Goal: Transaction & Acquisition: Purchase product/service

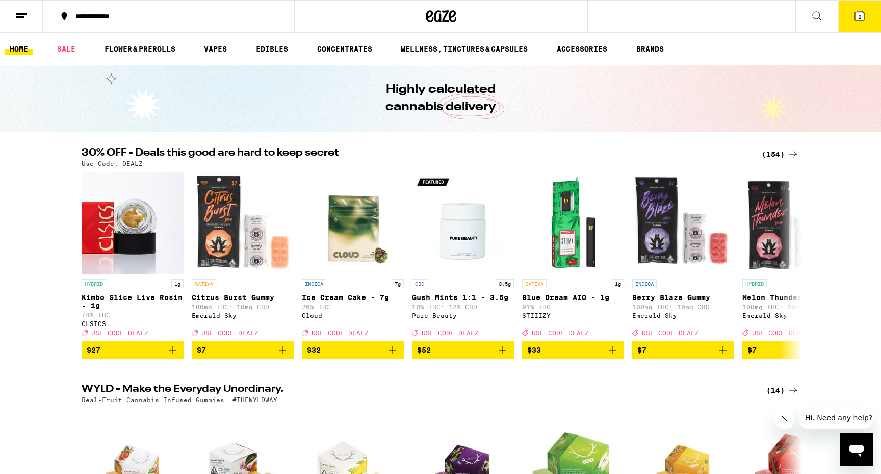
click at [775, 151] on div "(154)" at bounding box center [781, 154] width 38 height 12
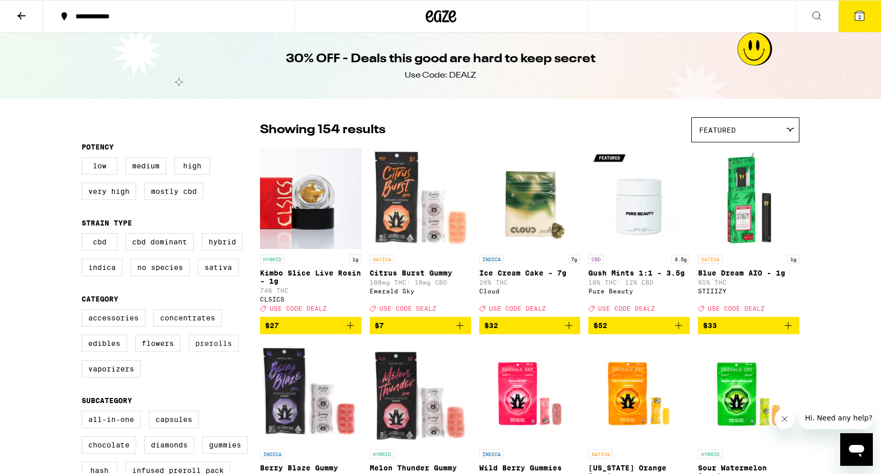
click at [209, 350] on label "Prerolls" at bounding box center [214, 343] width 50 height 17
click at [84, 311] on input "Prerolls" at bounding box center [84, 311] width 1 height 1
checkbox input "true"
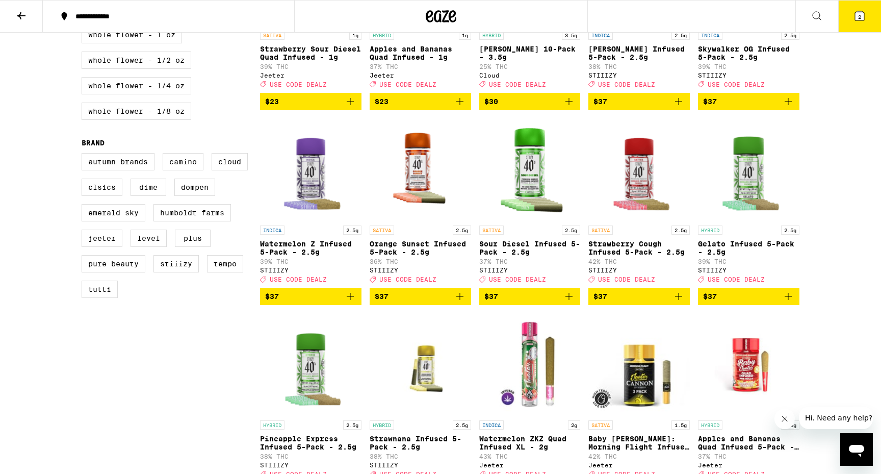
scroll to position [613, 0]
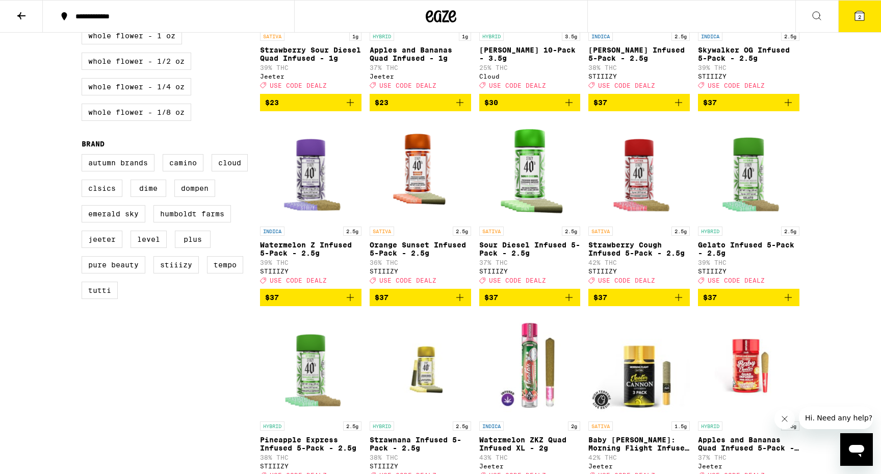
click at [350, 303] on icon "Add to bag" at bounding box center [350, 297] width 12 height 12
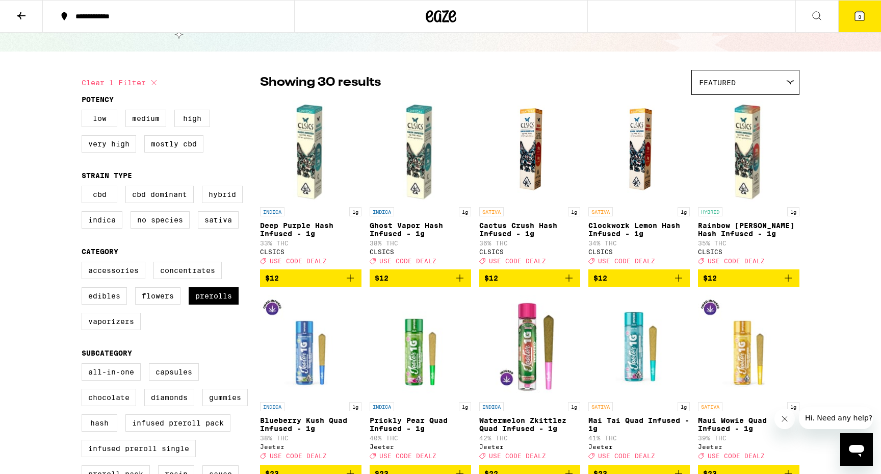
scroll to position [87, 0]
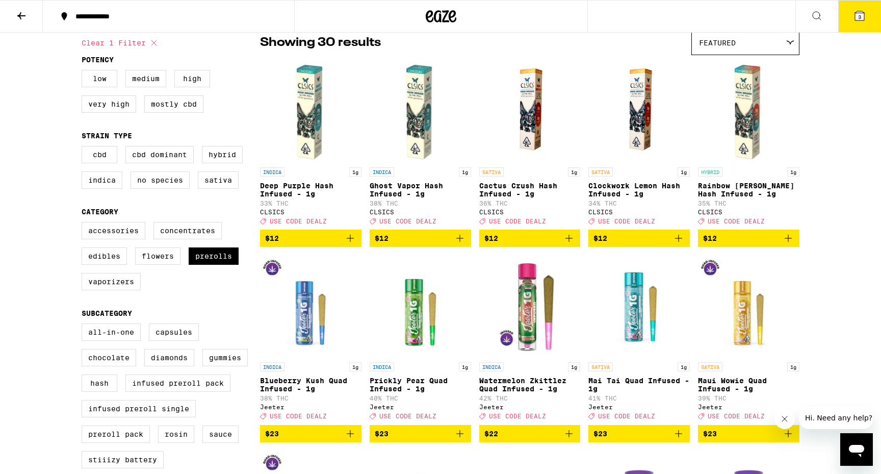
click at [460, 242] on icon "Add to bag" at bounding box center [460, 238] width 12 height 12
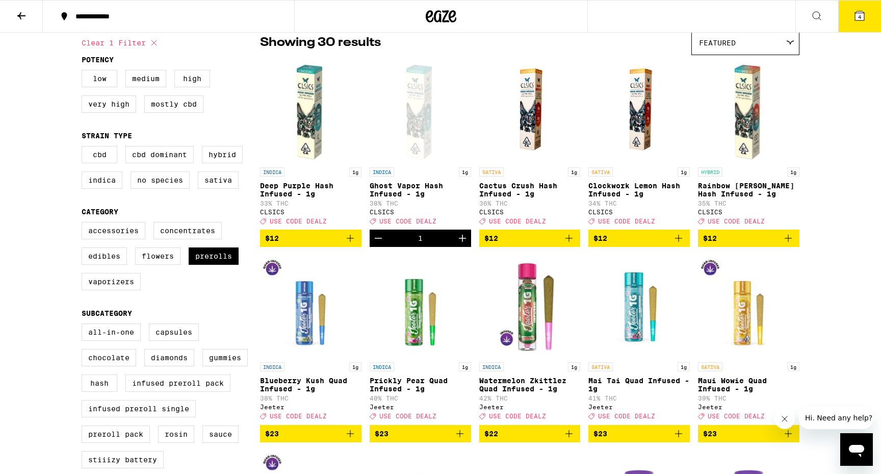
click at [867, 17] on button "4" at bounding box center [859, 17] width 43 height 32
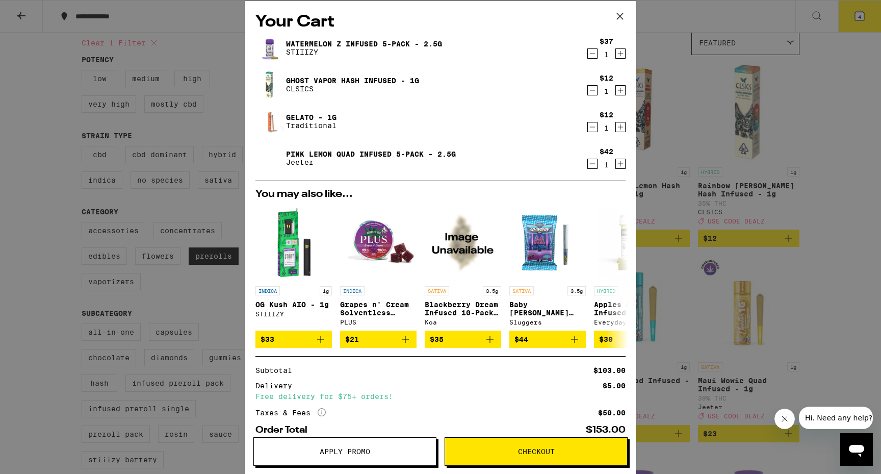
click at [590, 132] on icon "Decrement" at bounding box center [592, 127] width 9 height 12
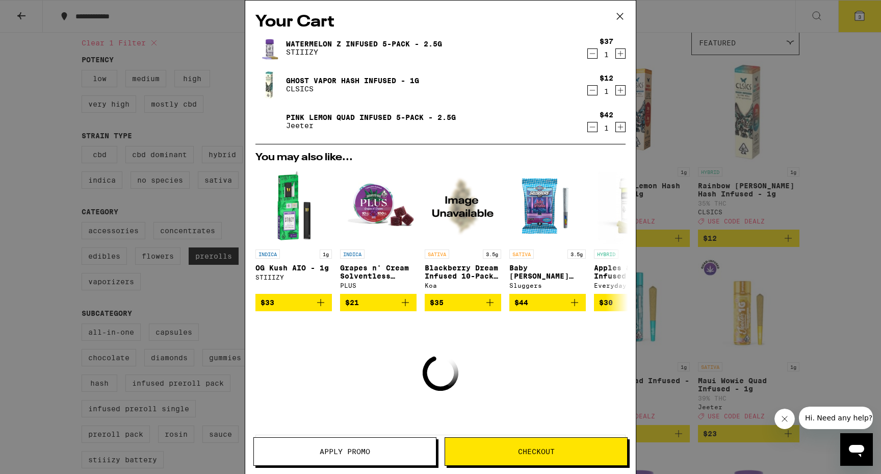
click at [591, 130] on icon "Decrement" at bounding box center [592, 127] width 9 height 12
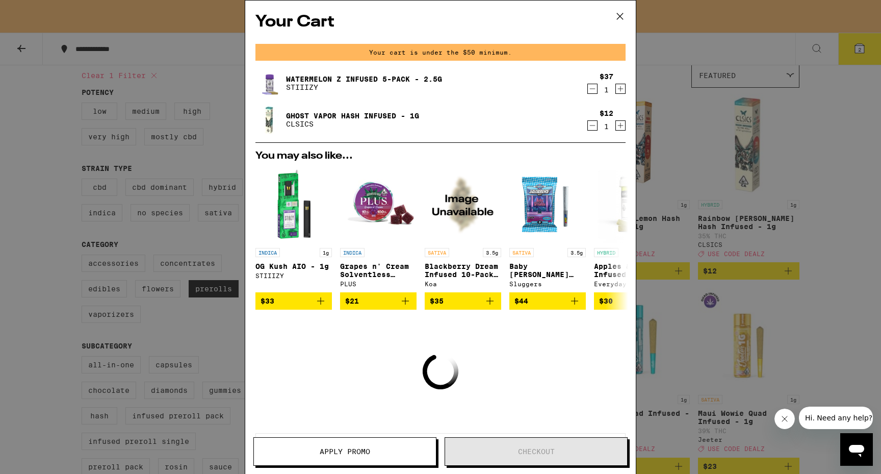
click at [618, 15] on icon at bounding box center [619, 16] width 15 height 15
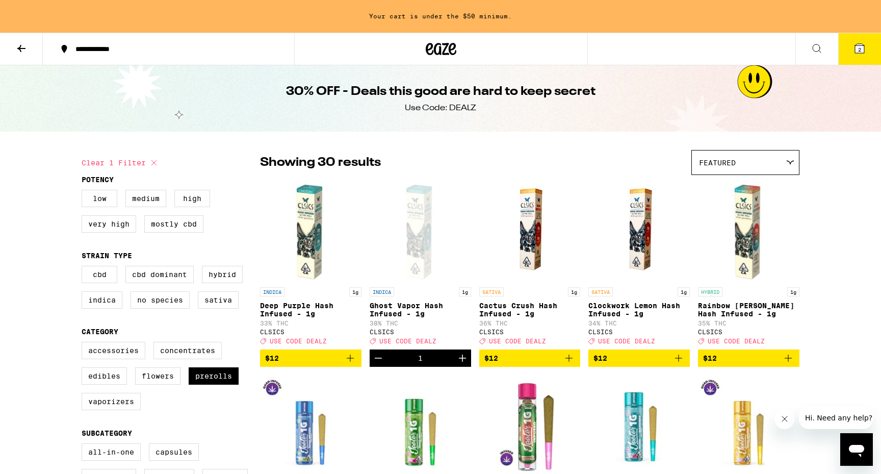
click at [445, 49] on icon at bounding box center [441, 49] width 15 height 12
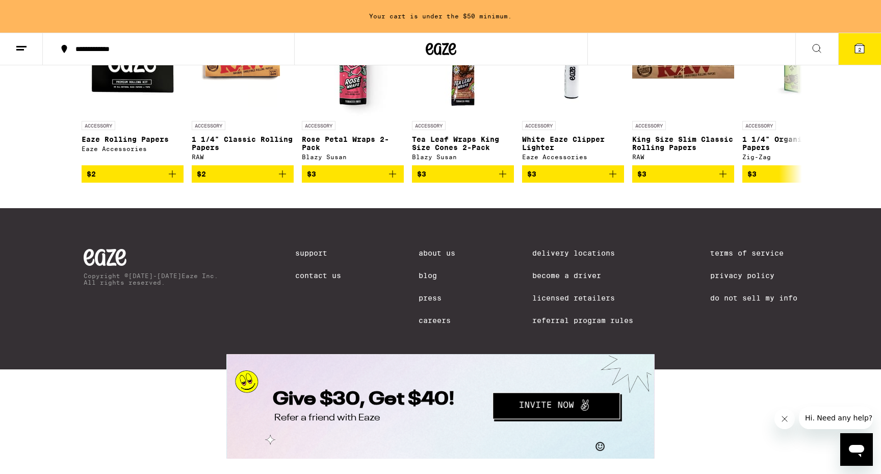
scroll to position [4595, 0]
click at [796, 101] on icon at bounding box center [793, 97] width 8 height 7
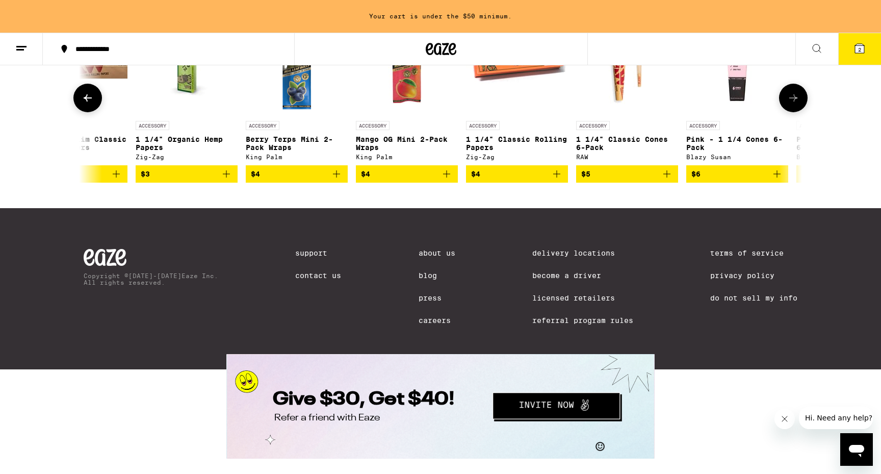
click at [96, 112] on button at bounding box center [87, 98] width 29 height 29
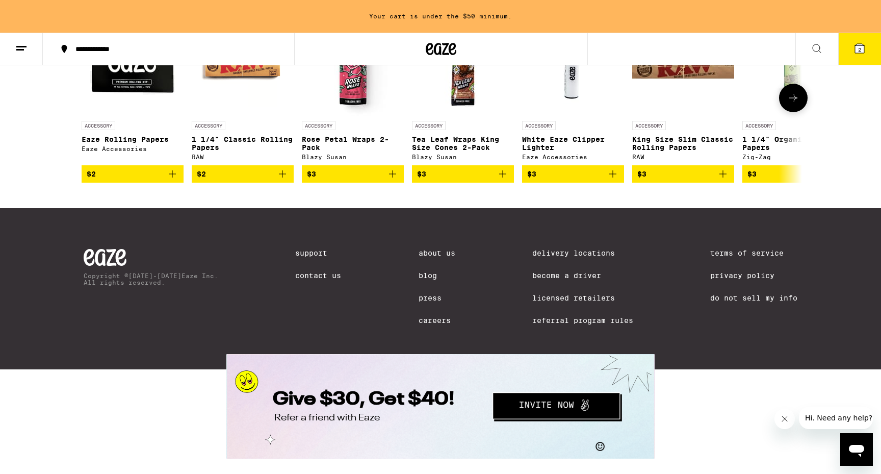
click at [283, 180] on icon "Add to bag" at bounding box center [282, 174] width 12 height 12
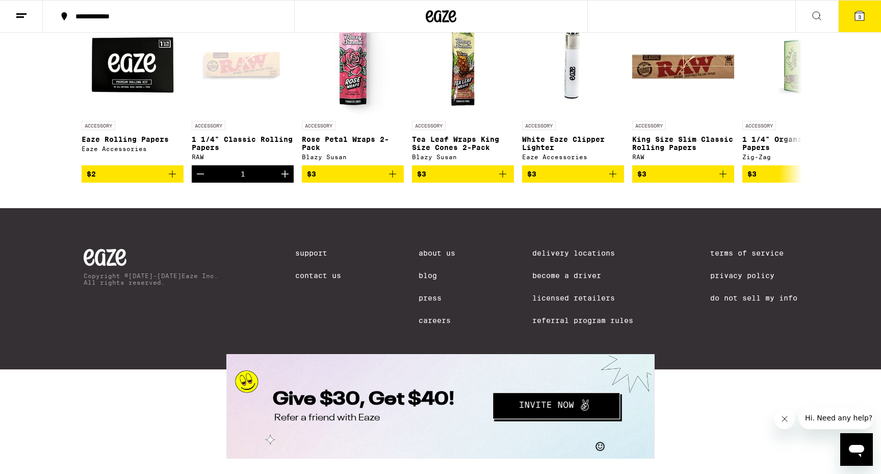
click at [868, 15] on button "3" at bounding box center [859, 17] width 43 height 32
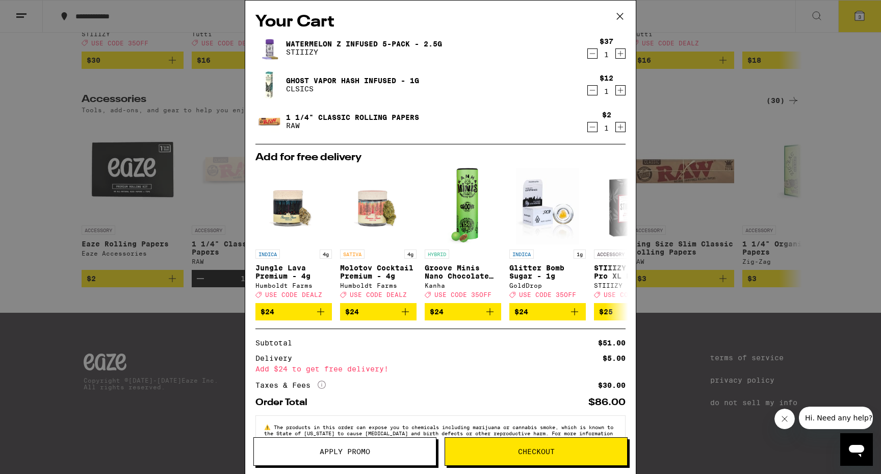
click at [621, 17] on icon at bounding box center [620, 16] width 6 height 6
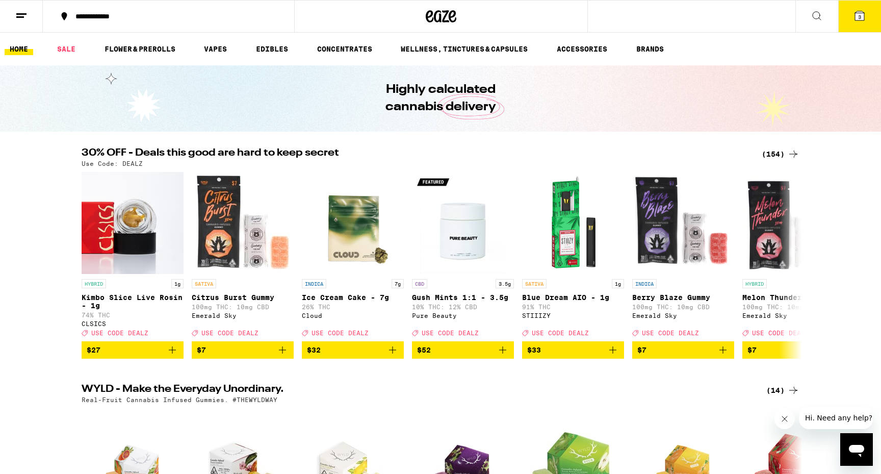
click at [859, 23] on button "3" at bounding box center [859, 17] width 43 height 32
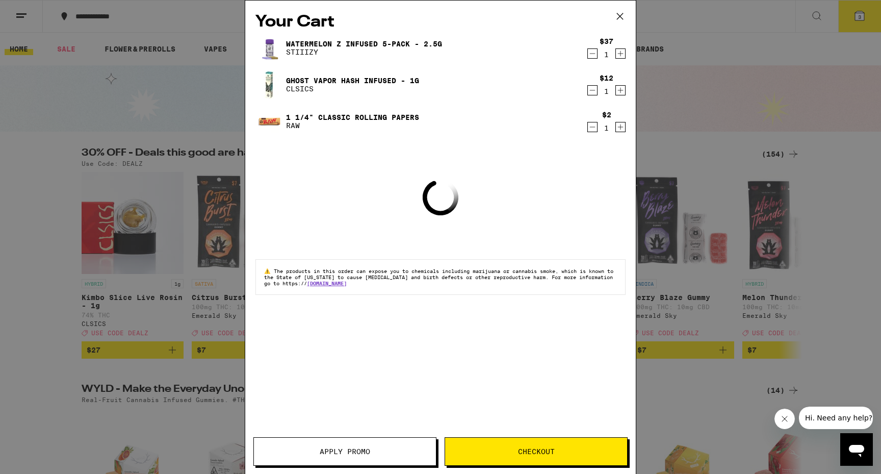
click at [353, 444] on button "Apply Promo" at bounding box center [344, 451] width 183 height 29
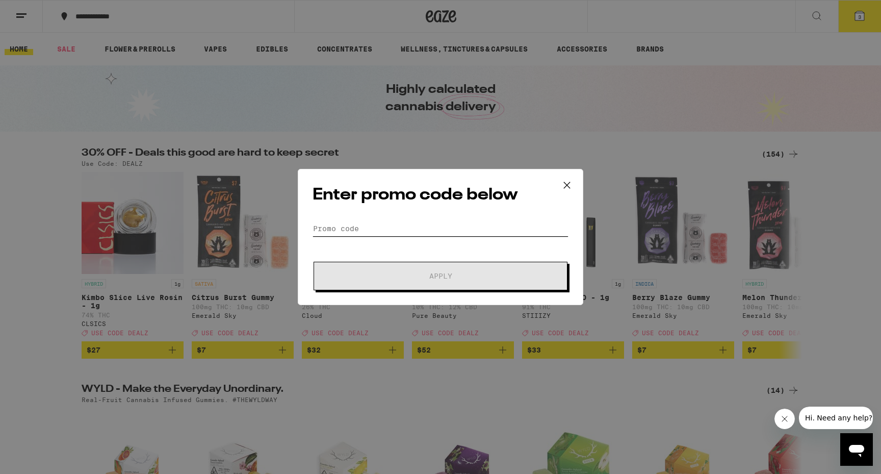
click at [387, 230] on input "Promo Code" at bounding box center [441, 228] width 256 height 15
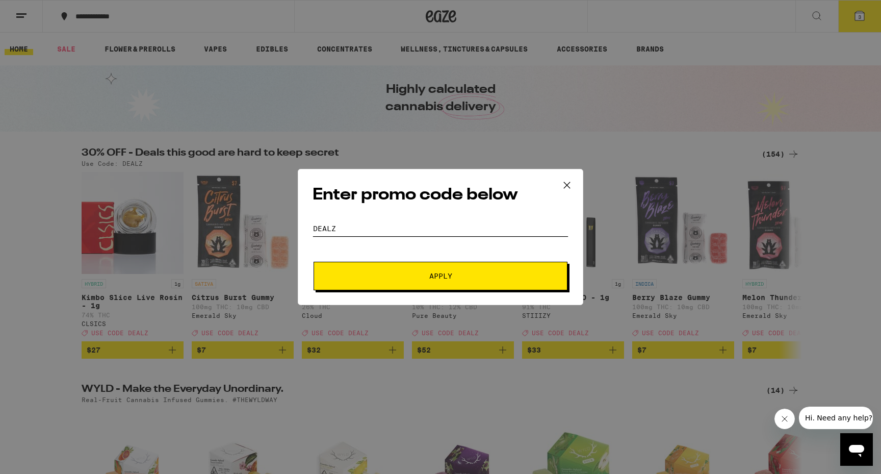
type input "dealz"
click at [403, 270] on button "Apply" at bounding box center [441, 276] width 254 height 29
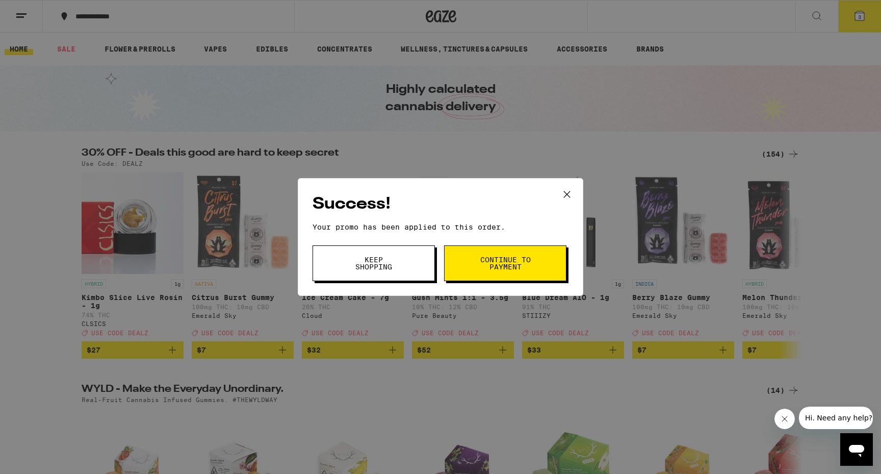
click at [524, 264] on span "Continue to payment" at bounding box center [505, 263] width 52 height 14
